Goal: Task Accomplishment & Management: Use online tool/utility

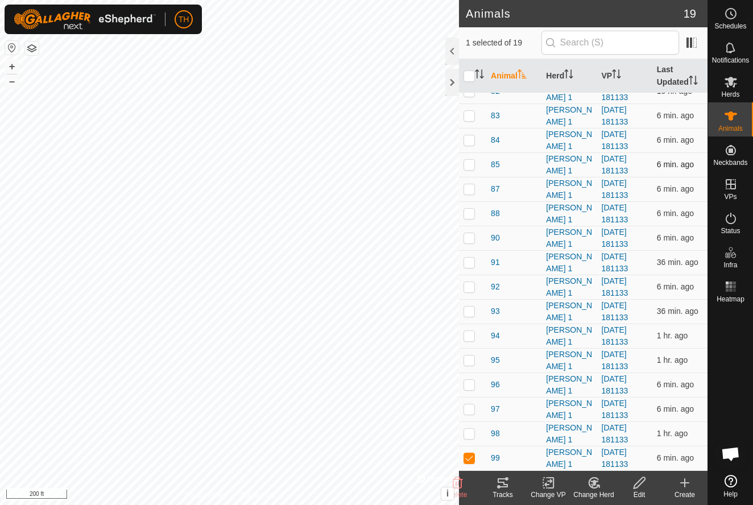
scroll to position [87, 0]
click at [468, 360] on p-checkbox at bounding box center [468, 359] width 11 height 9
checkbox input "true"
click at [470, 462] on p-checkbox at bounding box center [468, 457] width 11 height 9
checkbox input "false"
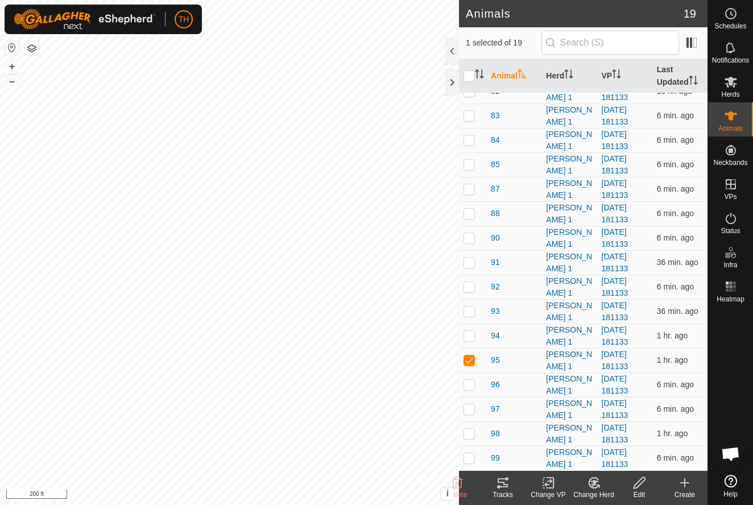
click at [502, 484] on icon at bounding box center [503, 483] width 14 height 14
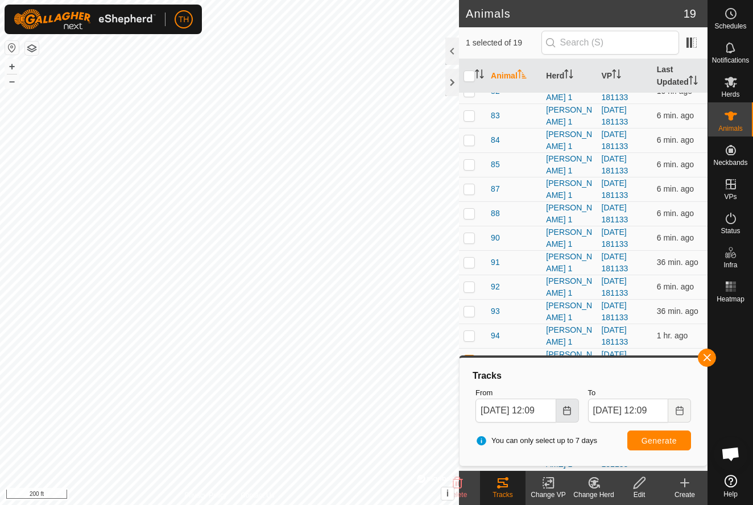
click at [565, 410] on icon "Choose Date" at bounding box center [566, 410] width 9 height 9
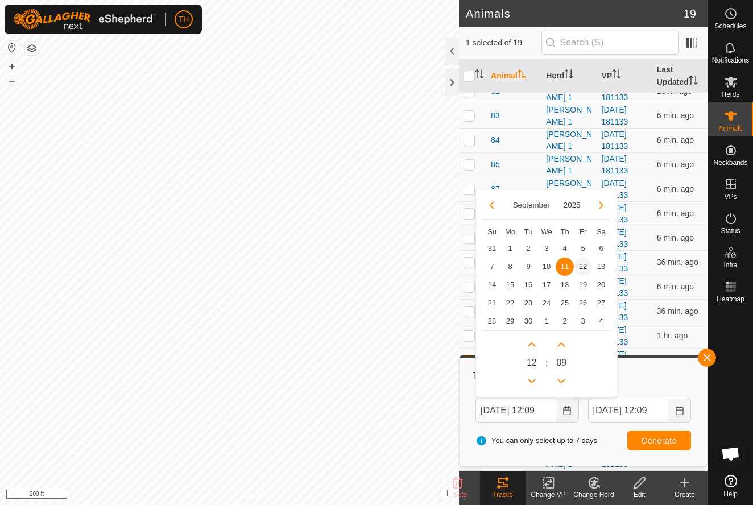
click at [583, 265] on span "12" at bounding box center [583, 267] width 18 height 18
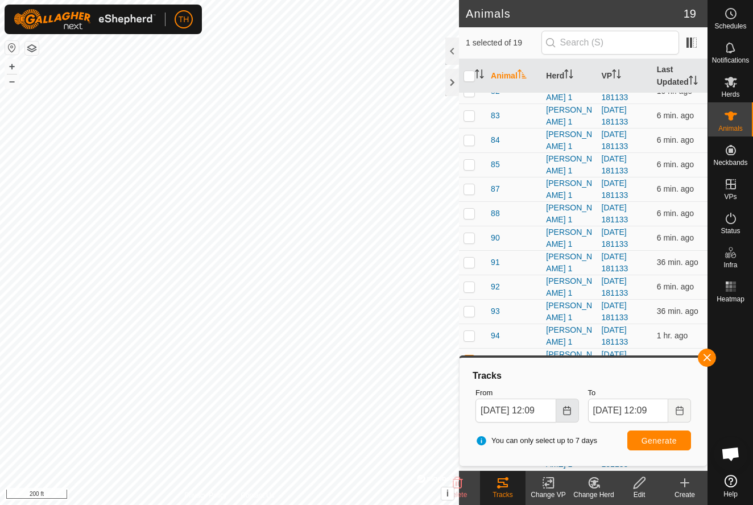
click at [566, 406] on icon "Choose Date" at bounding box center [566, 410] width 9 height 9
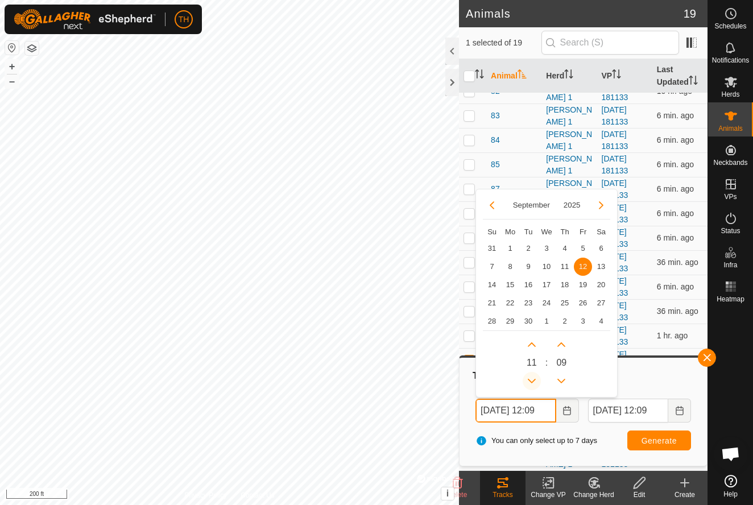
click at [530, 380] on icon "Previous Hour" at bounding box center [532, 381] width 8 height 5
click at [530, 380] on button "Previous Hour" at bounding box center [531, 381] width 18 height 18
click at [530, 380] on icon "Previous Hour" at bounding box center [532, 381] width 8 height 5
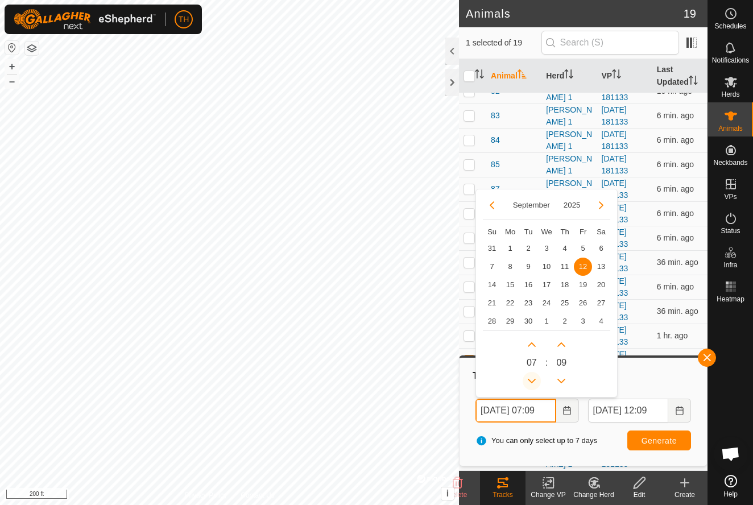
click at [530, 380] on icon "Previous Hour" at bounding box center [532, 381] width 8 height 5
click at [533, 344] on icon "Next Hour" at bounding box center [531, 344] width 9 height 9
click at [533, 344] on button "Next Hour" at bounding box center [531, 344] width 18 height 18
type input "[DATE] 08:09"
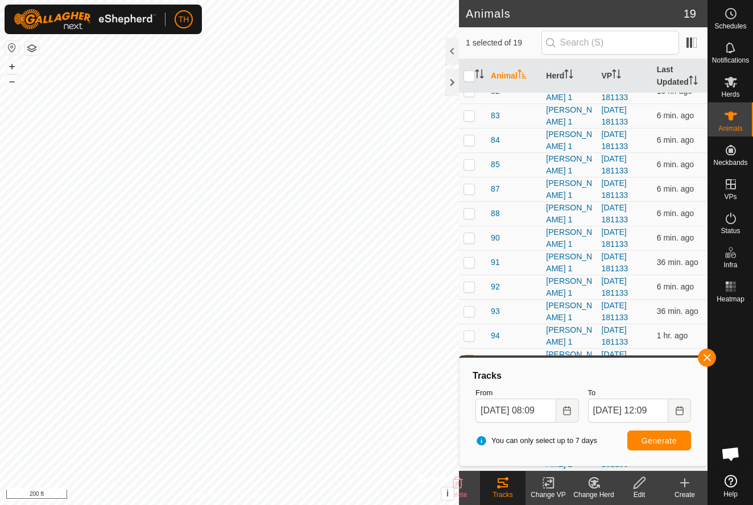
click at [661, 439] on span "Generate" at bounding box center [658, 440] width 35 height 9
